Goal: Find specific page/section: Find specific page/section

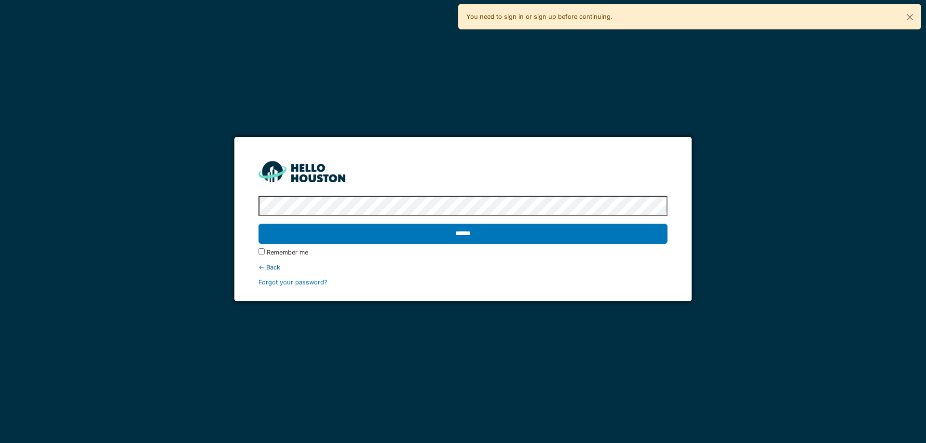
click at [631, 244] on div "******" at bounding box center [463, 234] width 409 height 28
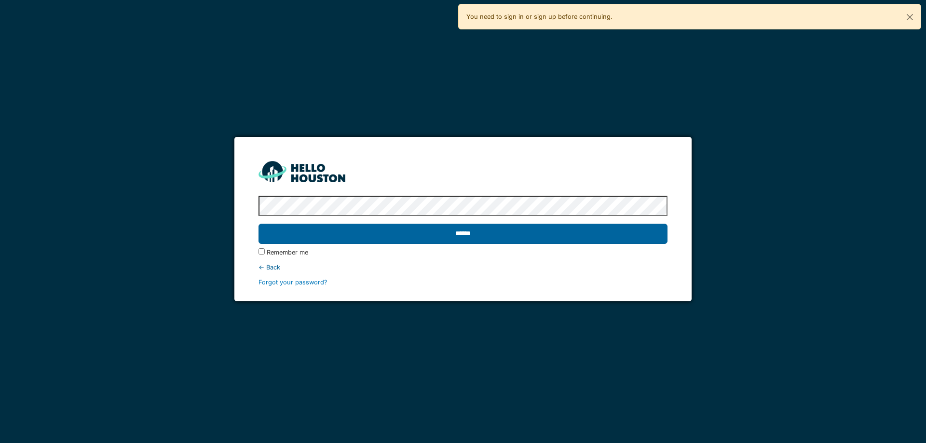
click at [489, 231] on input "******" at bounding box center [463, 234] width 409 height 20
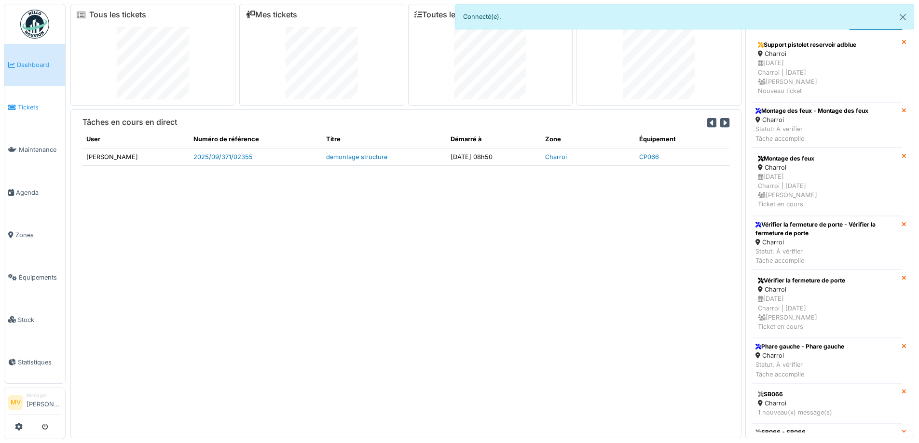
click at [28, 106] on span "Tickets" at bounding box center [39, 107] width 43 height 9
